Goal: Task Accomplishment & Management: Complete application form

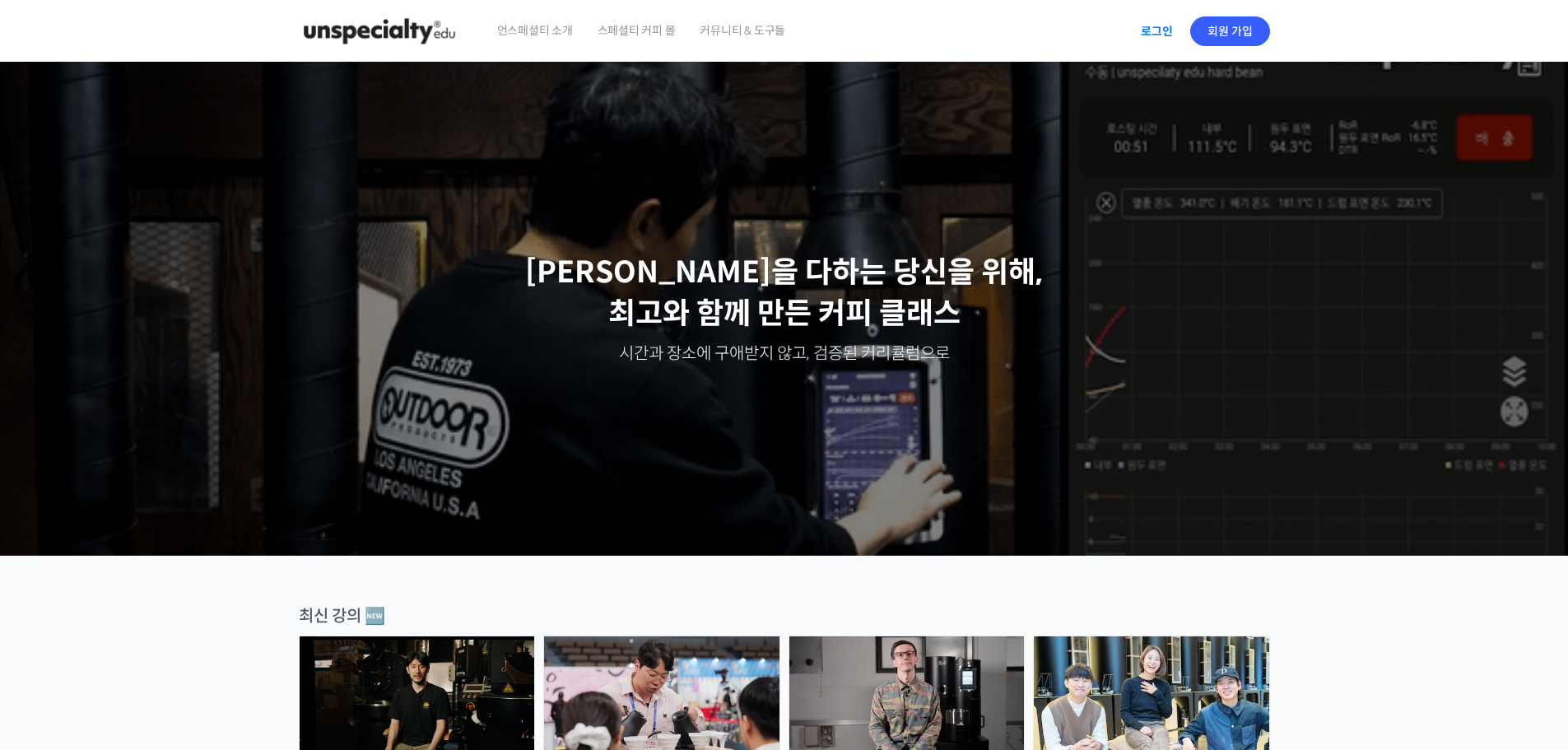
click at [1147, 27] on link "로그인" at bounding box center [1157, 31] width 52 height 38
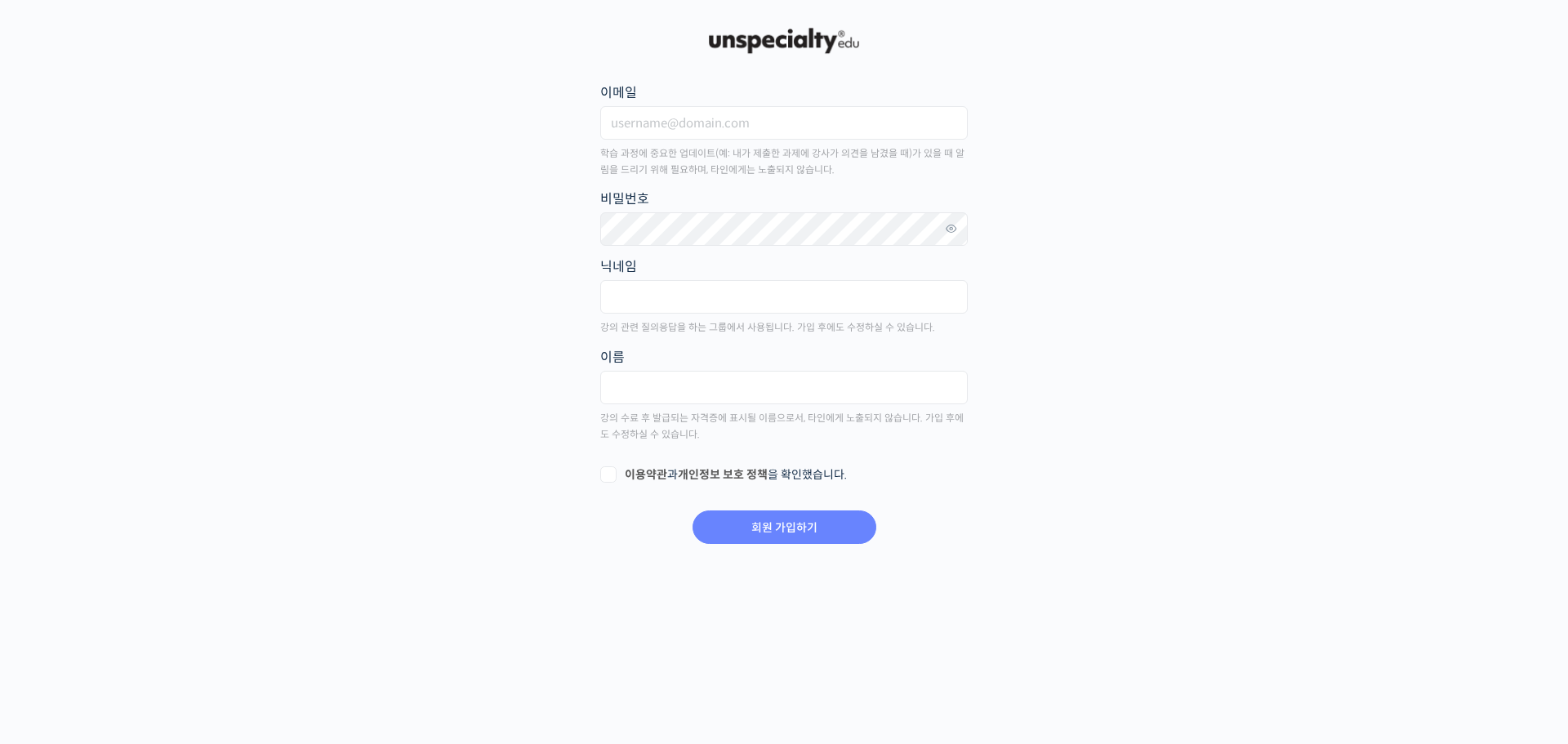
click at [1251, 155] on main "회원 가입하기 or 로그인 이메일 학습 과정에 중요한 업데이트(예: 내가 제출한 과제에 강사가 의견을 남겼을 때)가 있을 때 알림을 드리기 위…" at bounding box center [783, 284] width 964 height 521
drag, startPoint x: 1159, startPoint y: 0, endPoint x: 1031, endPoint y: 139, distance: 189.0
click at [1031, 140] on main "회원 가입하기 or 로그인 이메일 학습 과정에 중요한 업데이트(예: 내가 제출한 과제에 강사가 의견을 남겼을 때)가 있을 때 알림을 드리기 위…" at bounding box center [783, 284] width 964 height 521
click at [730, 134] on input "이메일" at bounding box center [783, 123] width 367 height 33
type input "empathy3110@naver.com"
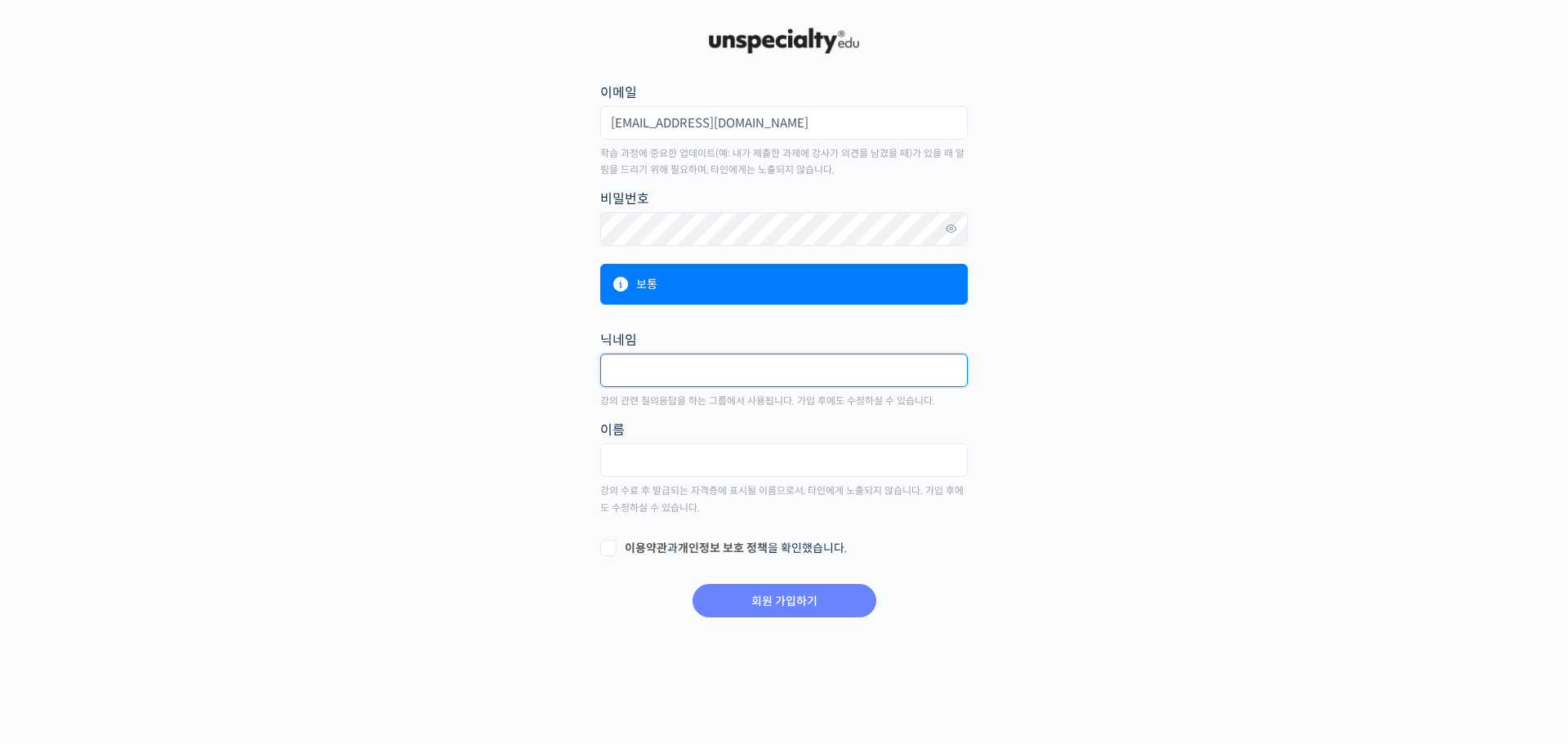
click at [725, 364] on input "text" at bounding box center [783, 370] width 367 height 33
type input "Eigengrau"
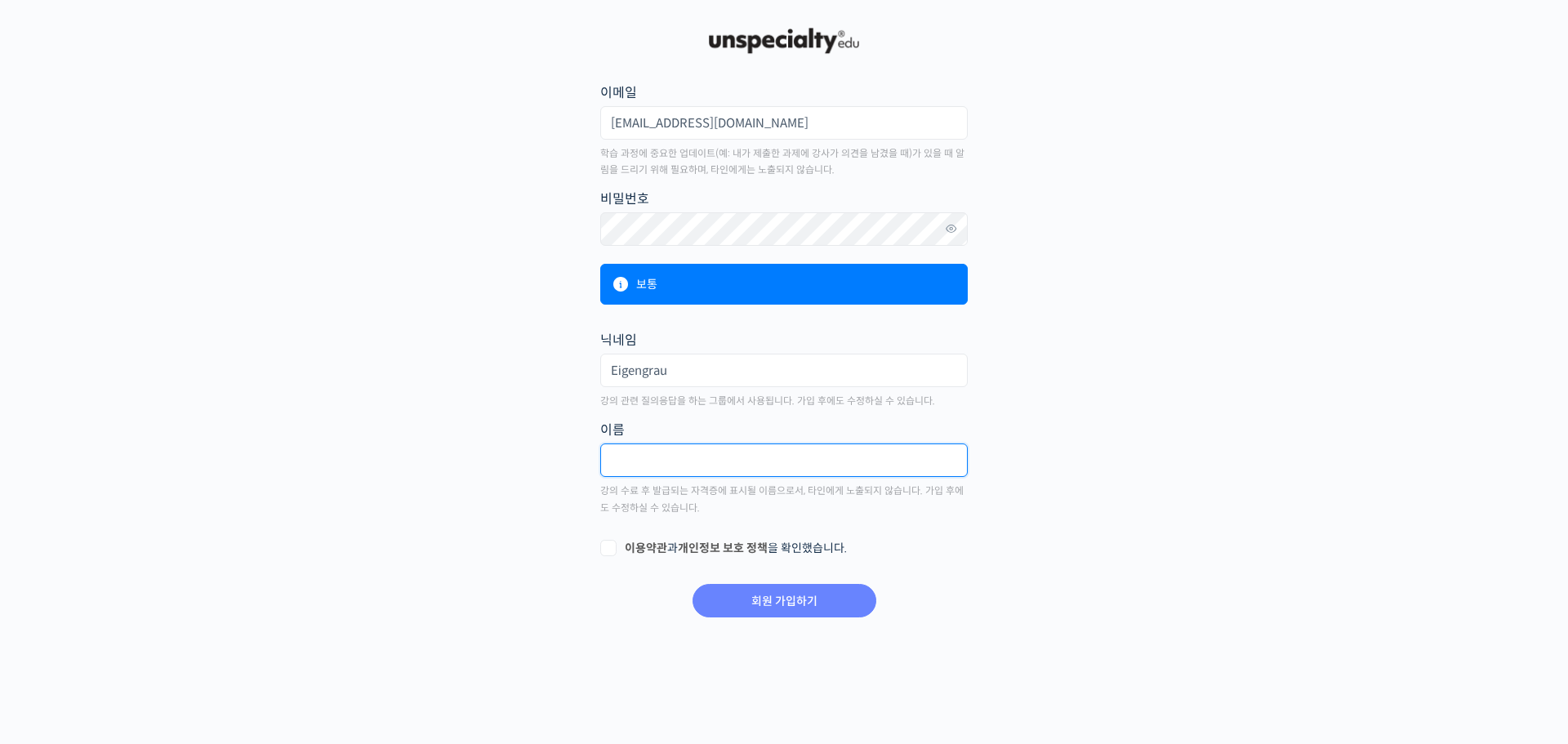
click at [727, 468] on input "text" at bounding box center [783, 460] width 367 height 33
type input "염병국"
click at [777, 530] on form "이메일 empathy3110@naver.com 학습 과정에 중요한 업데이트(예: 내가 제출한 과제에 강사가 의견을 남겼을 때)가 있을 때 알림…" at bounding box center [784, 349] width 371 height 539
drag, startPoint x: 780, startPoint y: 541, endPoint x: 768, endPoint y: 543, distance: 12.2
click at [780, 541] on label "이용약관 과 개인정보 보호 정책 을 확인했습니다." at bounding box center [783, 549] width 367 height 17
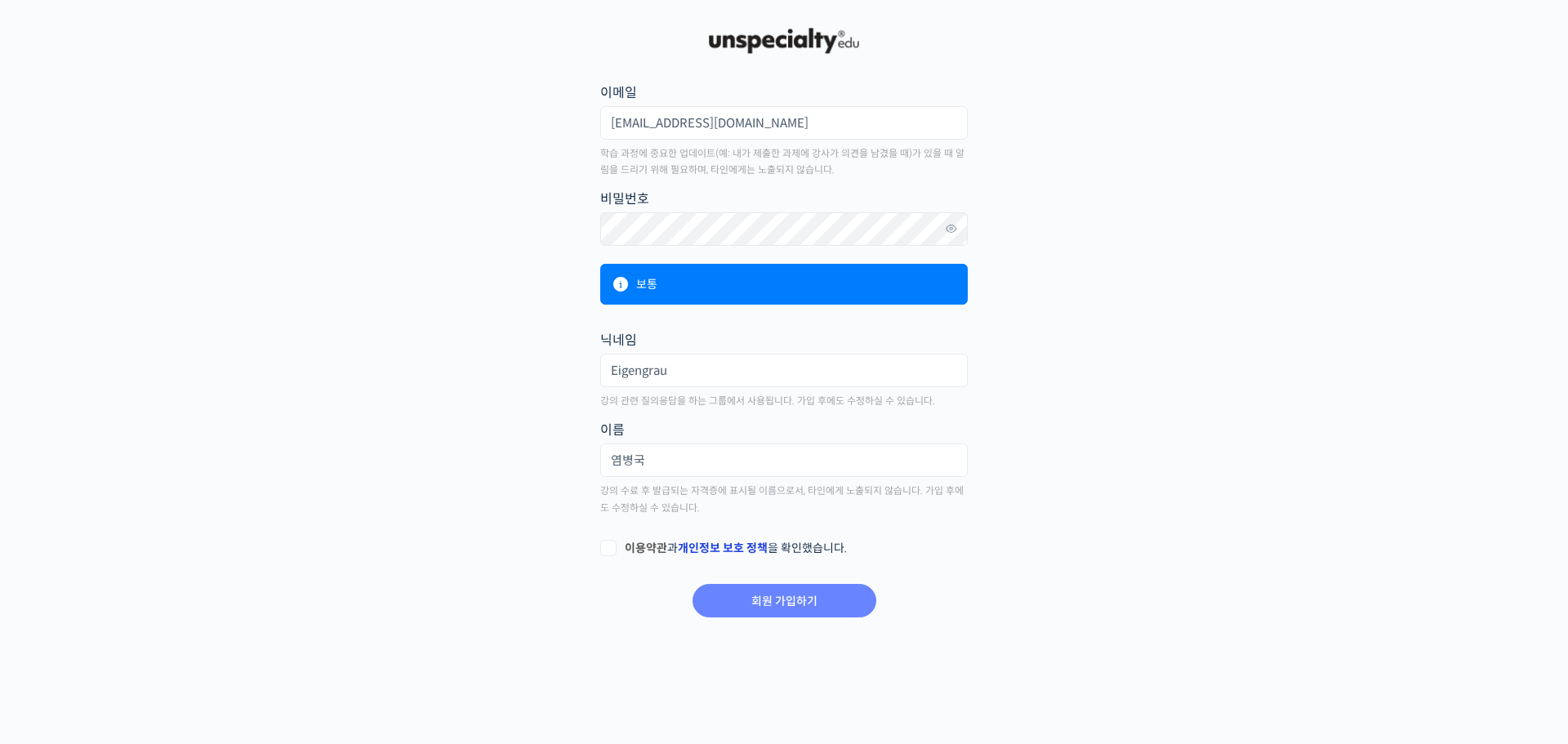
click at [611, 541] on input "이용약관 과 개인정보 보호 정책 을 확인했습니다." at bounding box center [604, 545] width 10 height 10
checkbox input "true"
click at [835, 607] on input "회원 가입하기" at bounding box center [784, 601] width 184 height 33
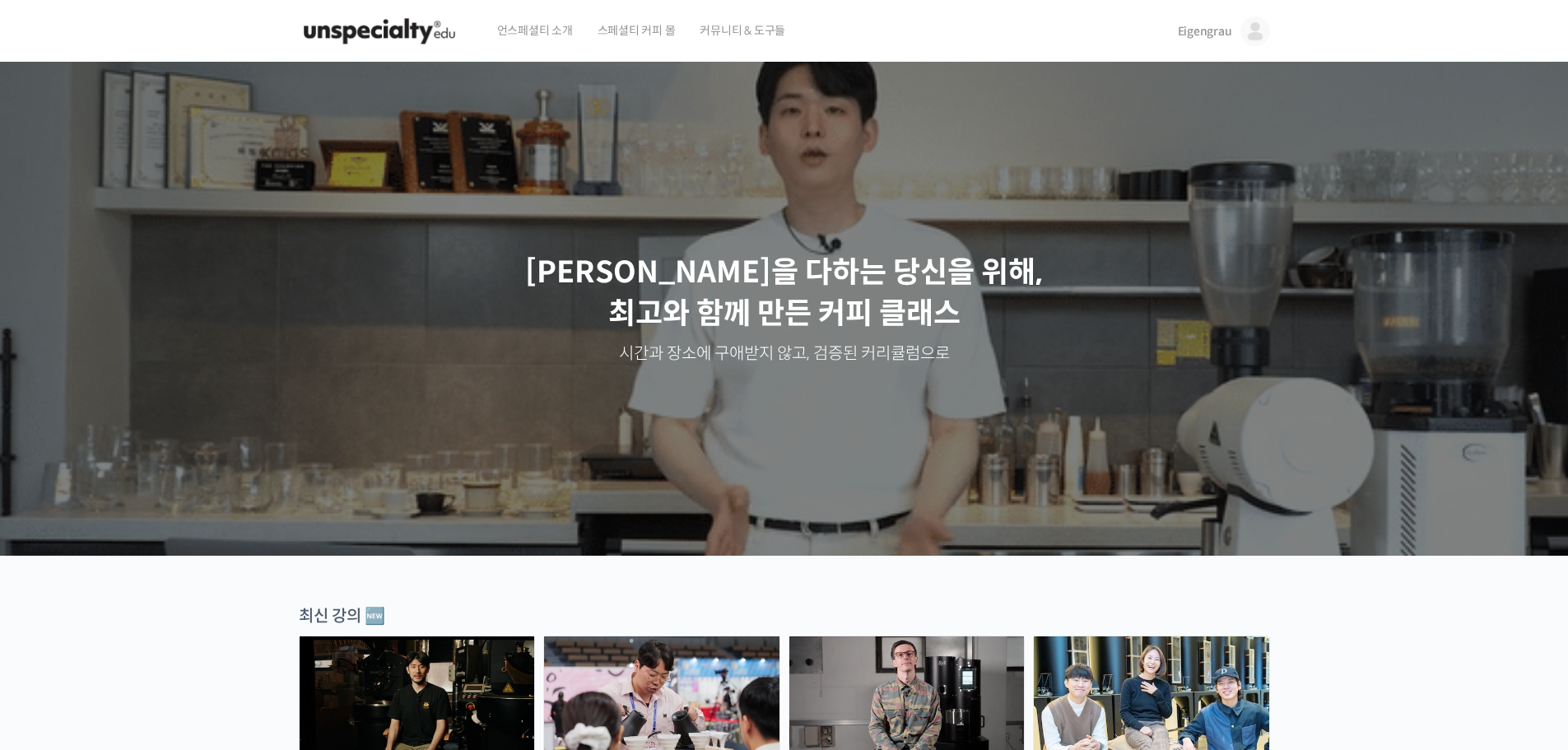
click at [544, 26] on span "언스페셜티 소개" at bounding box center [534, 30] width 76 height 62
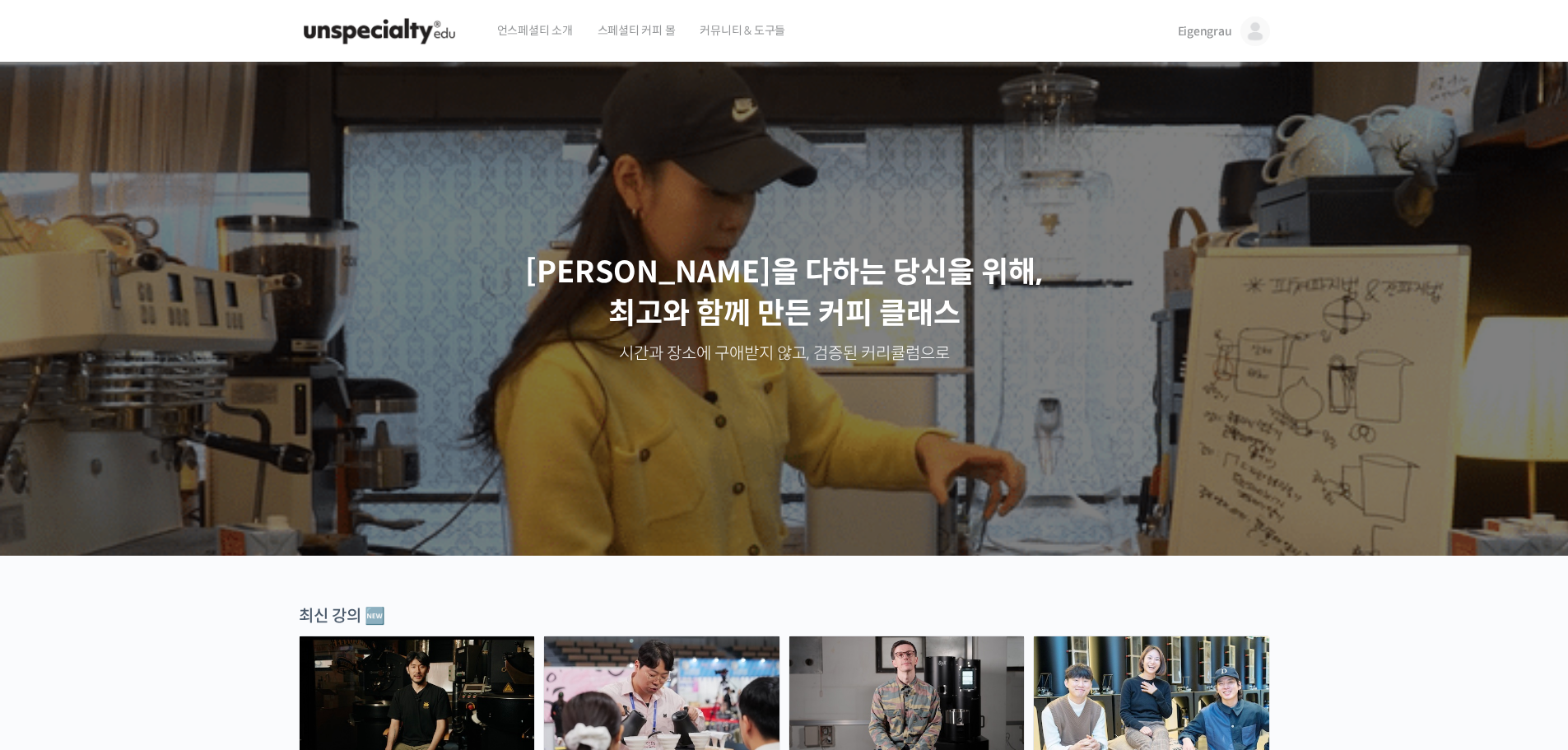
click at [622, 34] on span "스페셜티 커피 몰" at bounding box center [637, 30] width 78 height 62
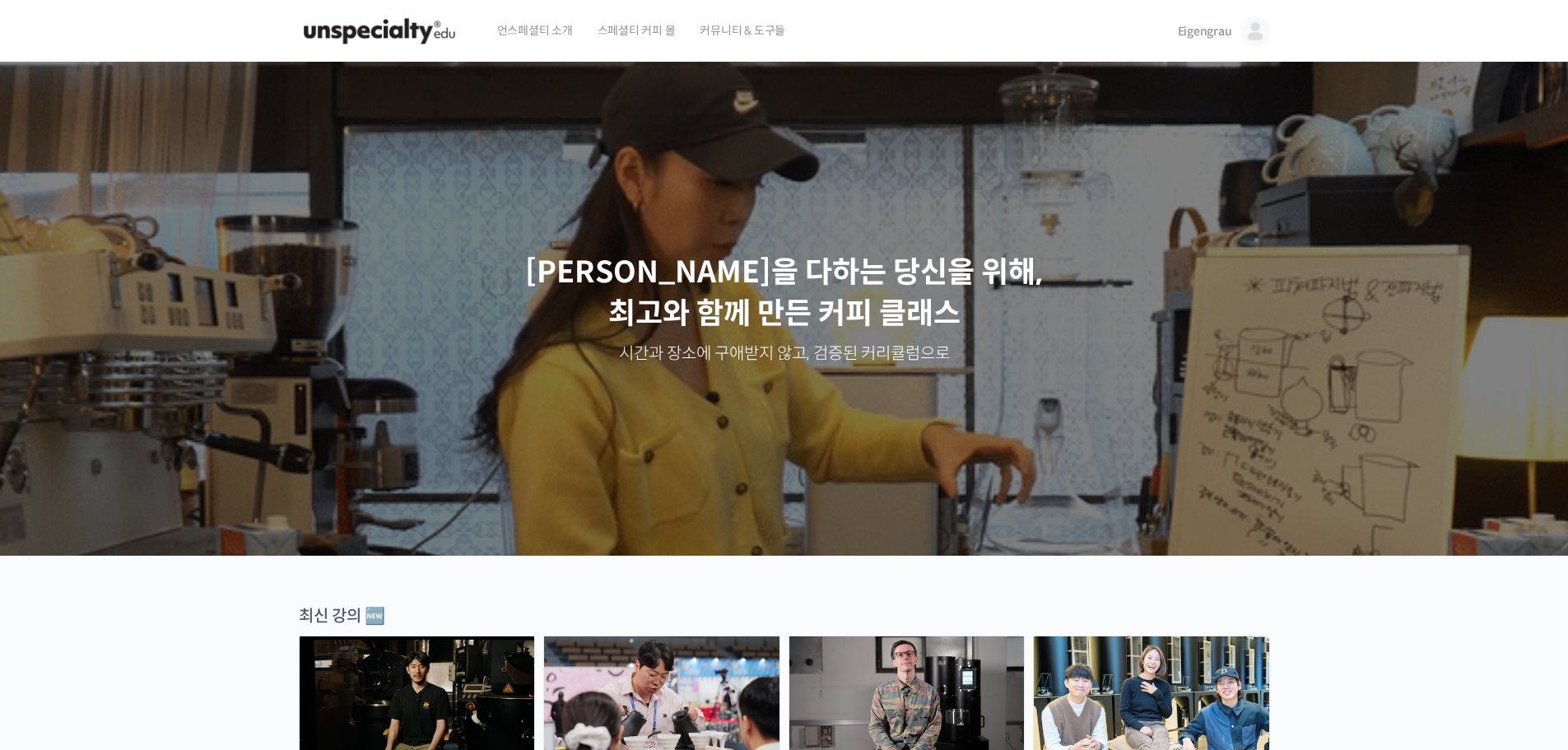
click at [736, 34] on span "커뮤니티 & 도구들" at bounding box center [742, 30] width 86 height 62
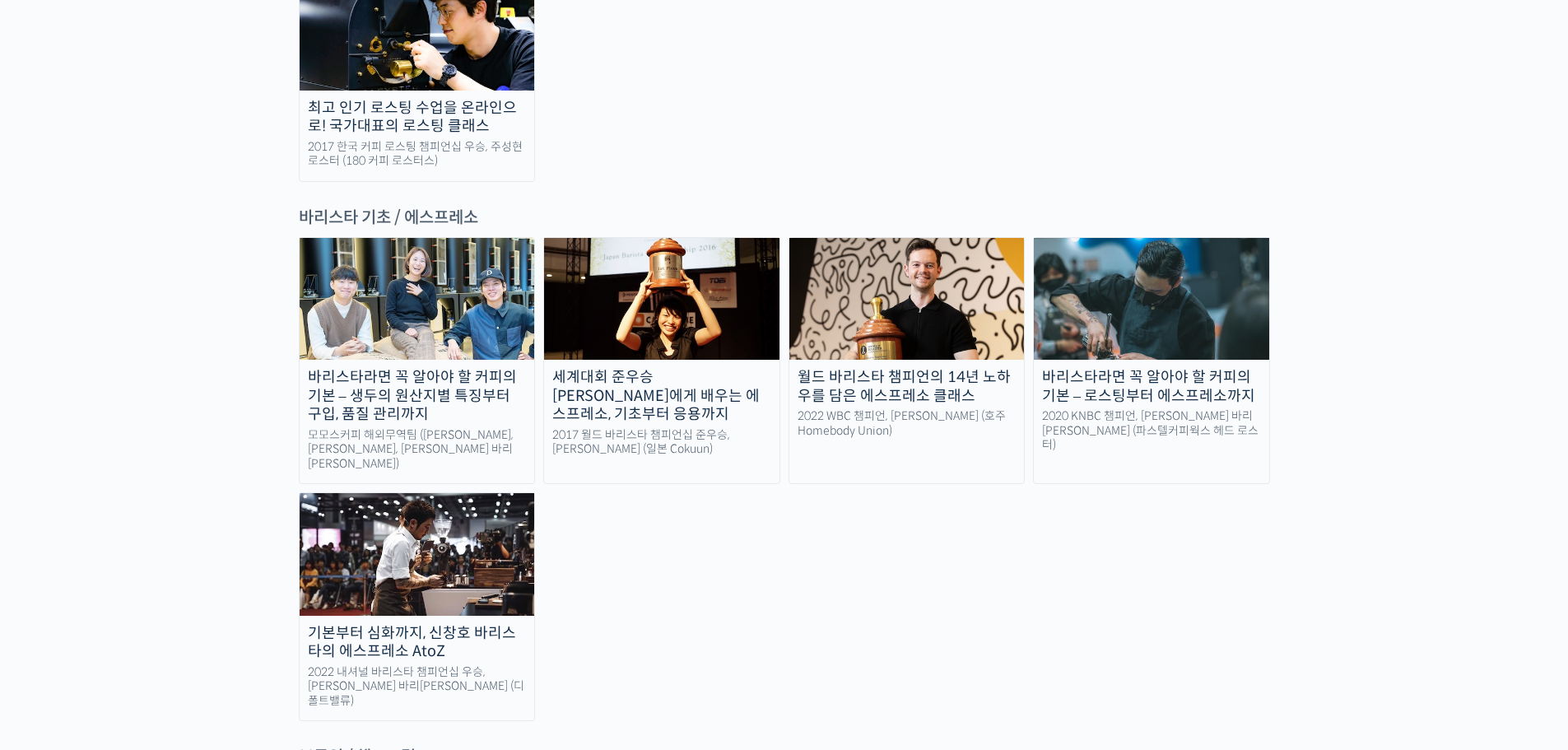
scroll to position [2140, 0]
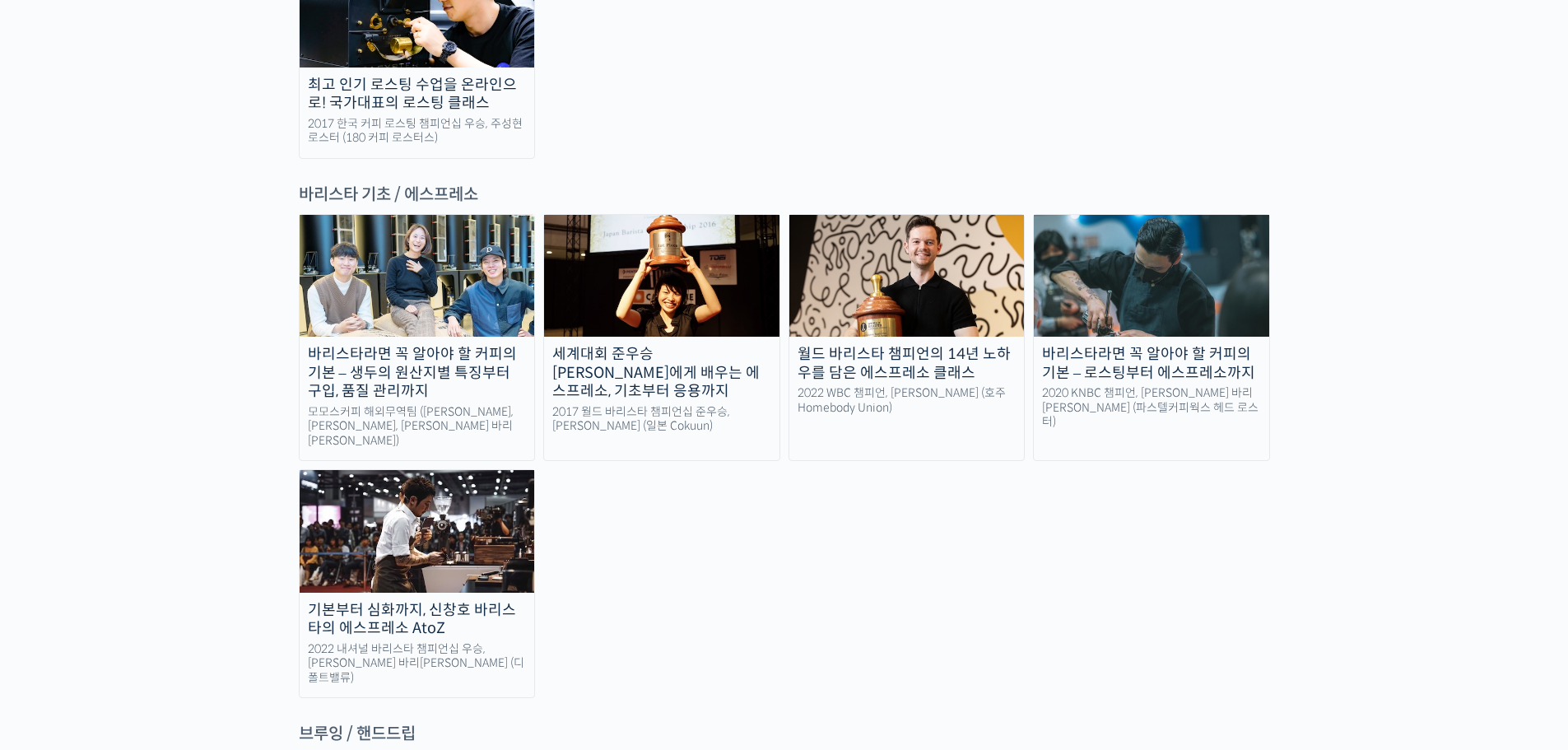
click at [452, 345] on div "바리스타라면 꼭 알아야 할 커피의 기본 – 생두의 원산지별 특징부터 구입, 품질 관리까지" at bounding box center [417, 373] width 235 height 56
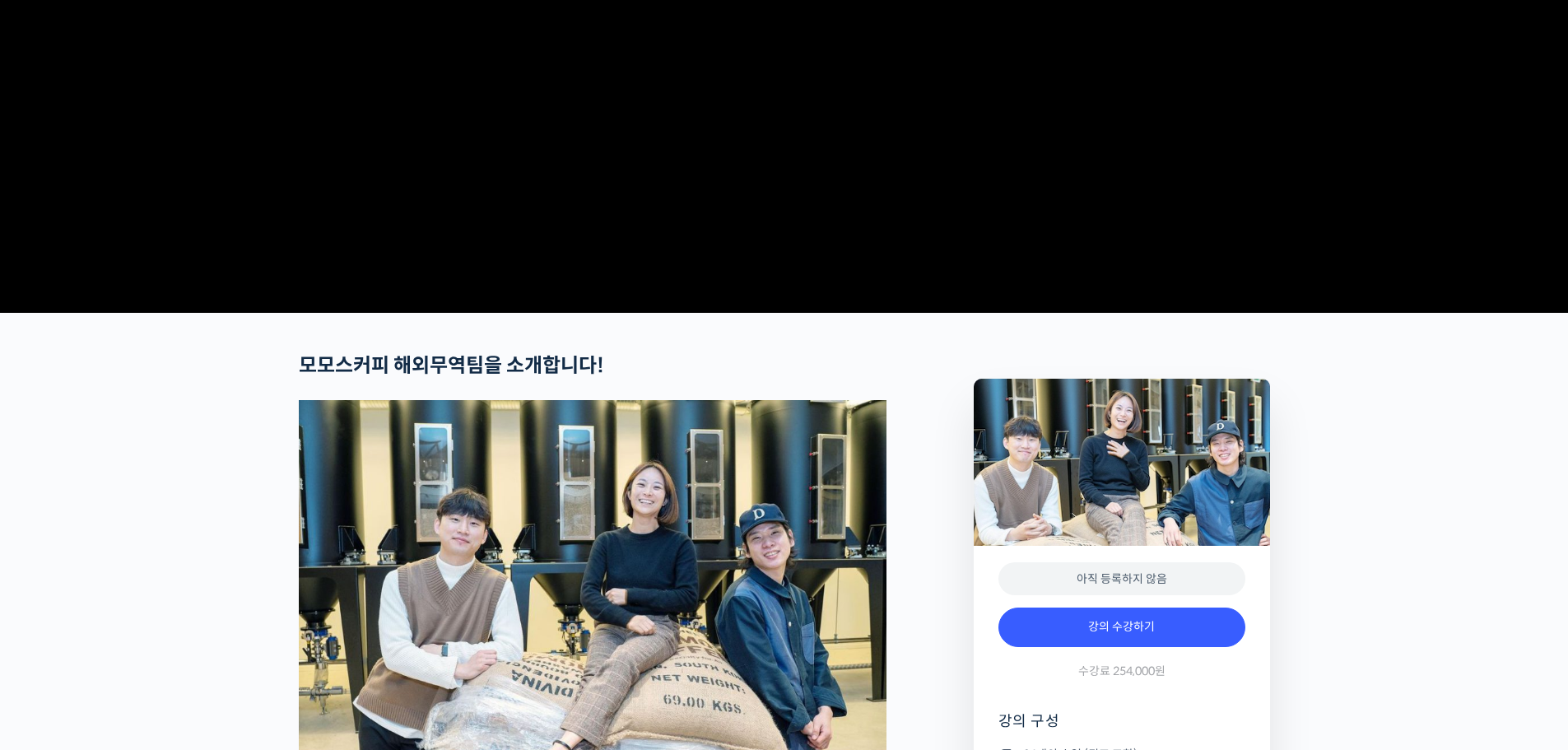
scroll to position [247, 0]
